Goal: Information Seeking & Learning: Learn about a topic

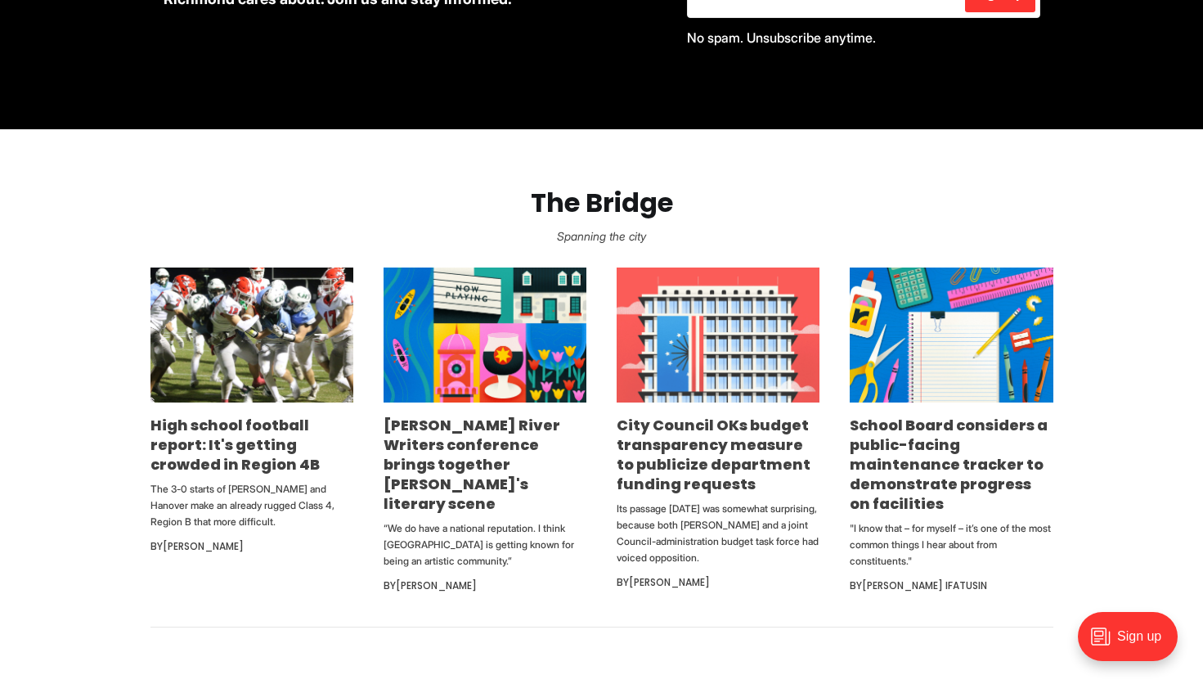
scroll to position [851, 0]
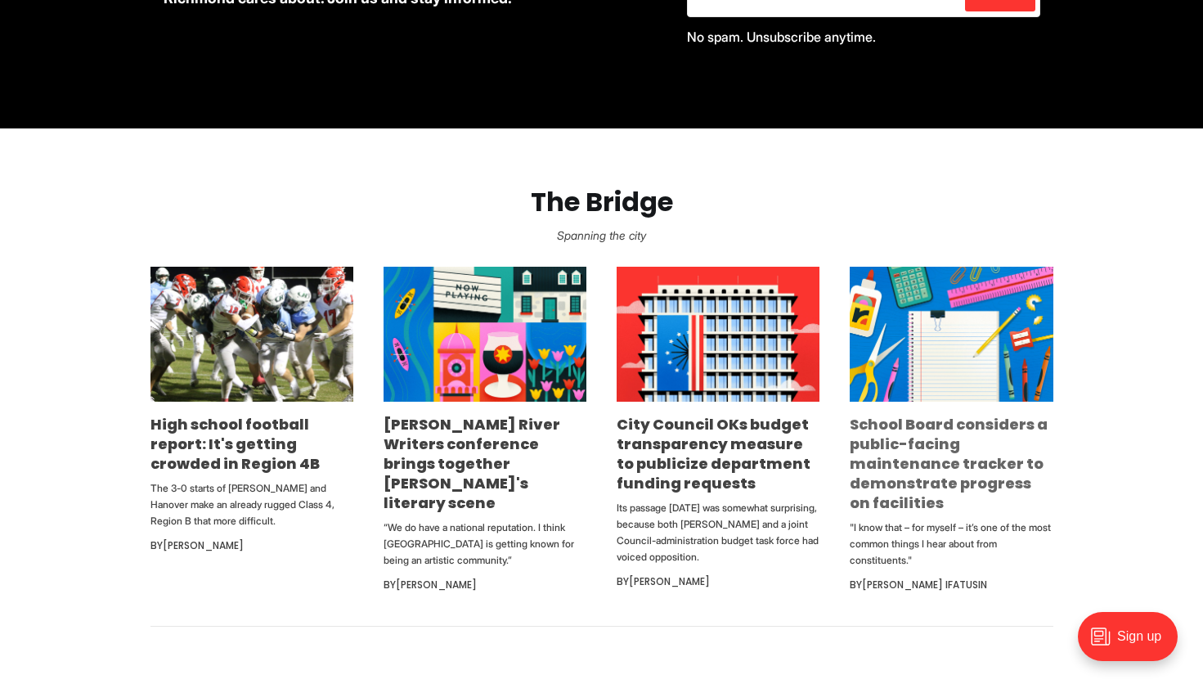
click at [954, 474] on link "School Board considers a public-facing maintenance tracker to demonstrate progr…" at bounding box center [949, 463] width 198 height 99
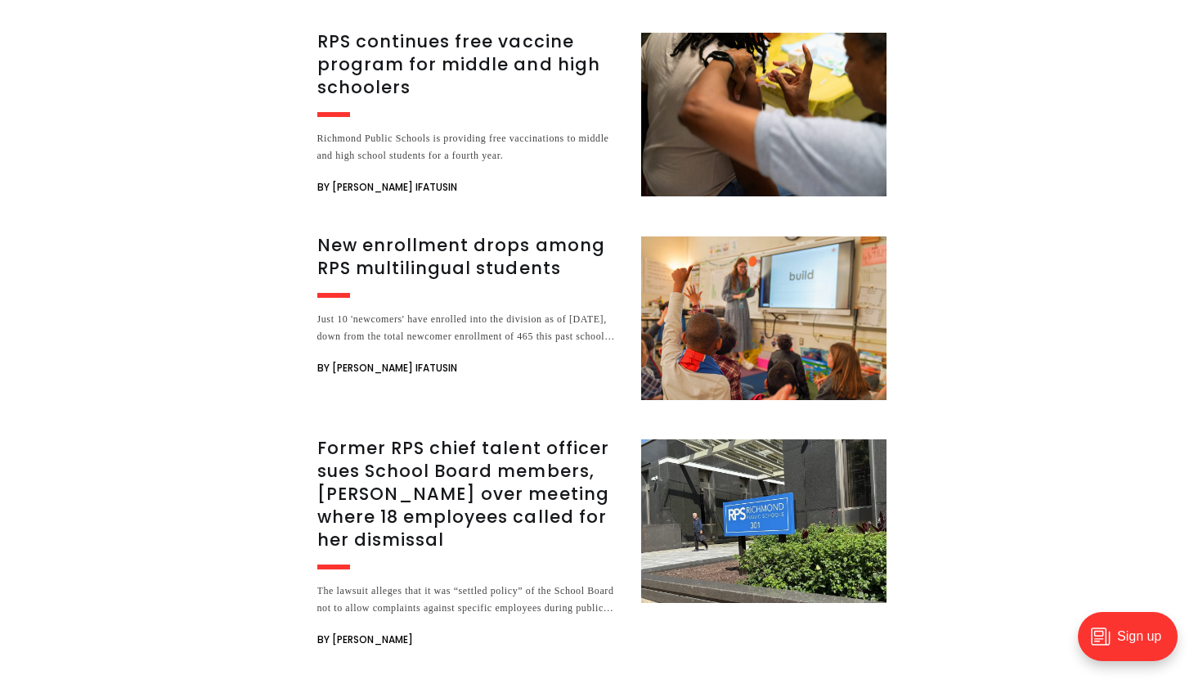
scroll to position [3488, 0]
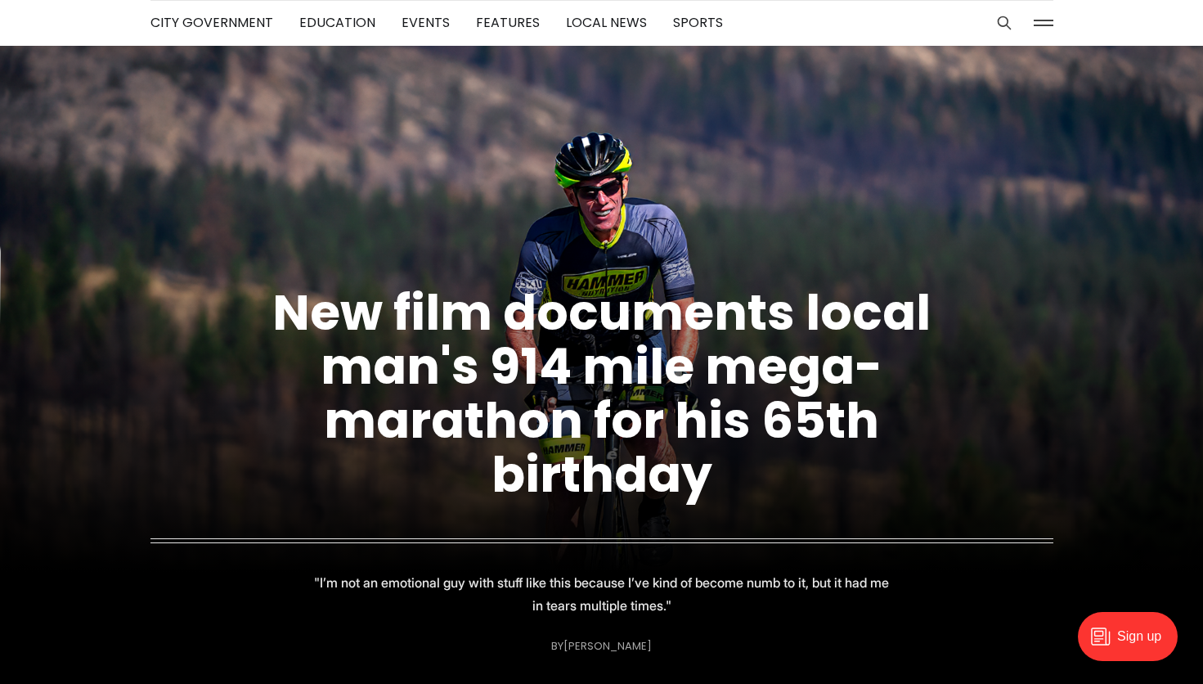
scroll to position [70, 0]
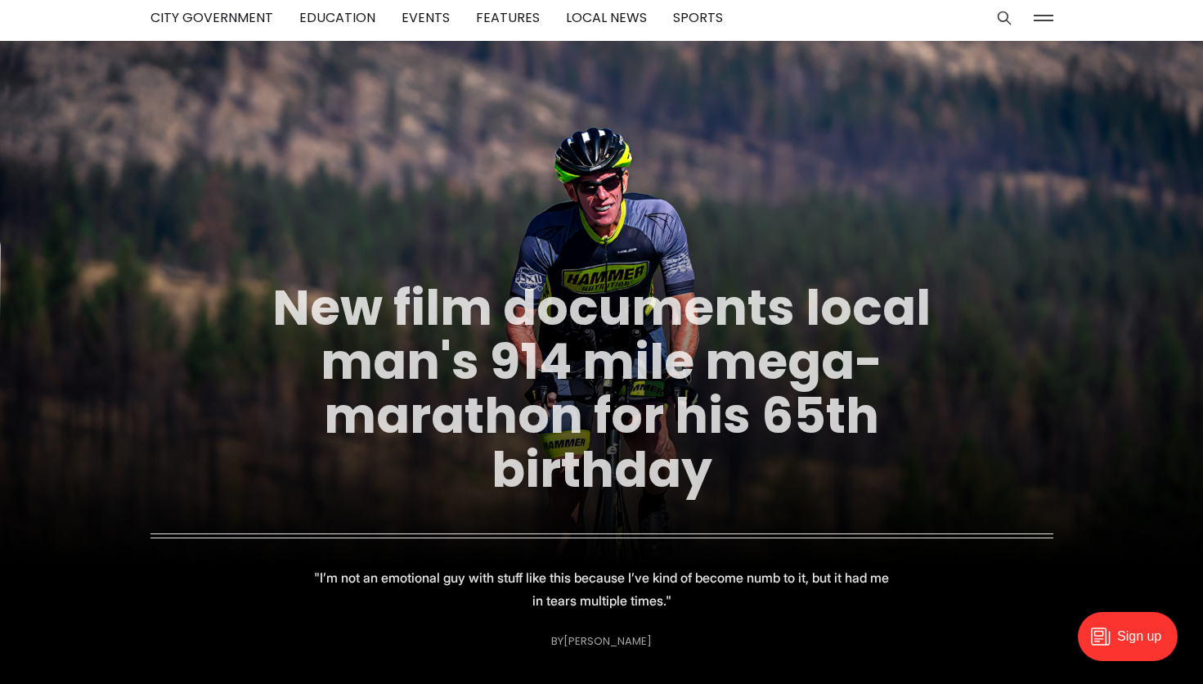
click at [497, 316] on link "New film documents local man's 914 mile mega-marathon for his 65th birthday" at bounding box center [601, 388] width 658 height 231
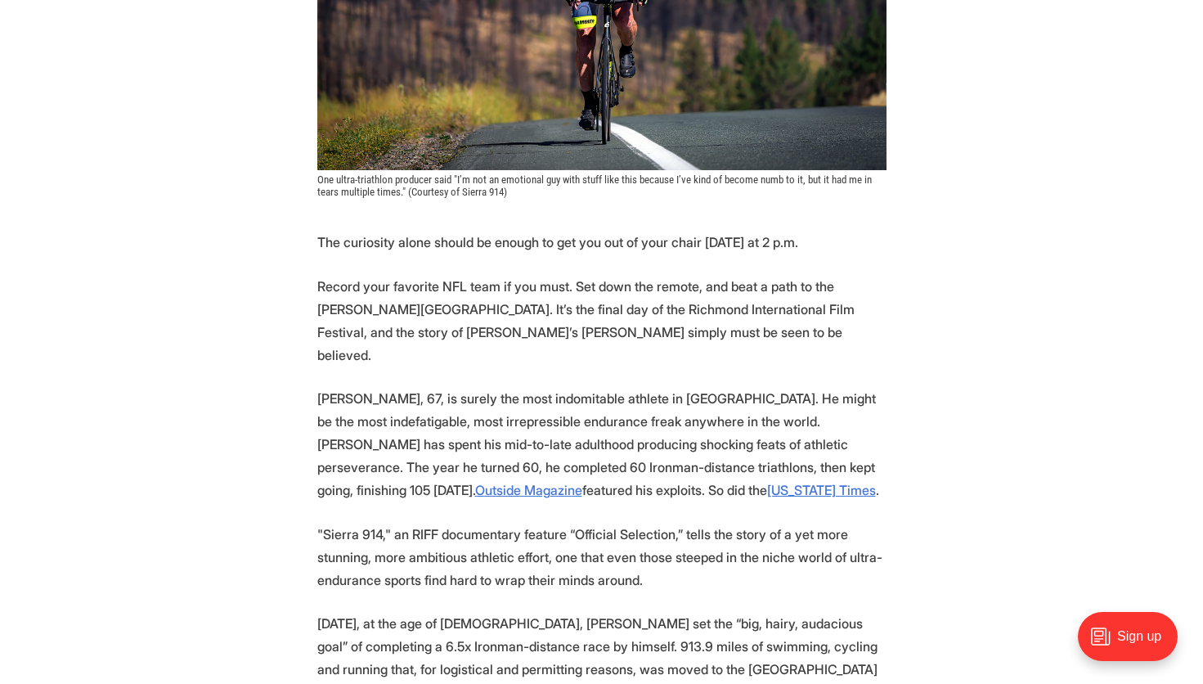
scroll to position [701, 0]
